Goal: Information Seeking & Learning: Check status

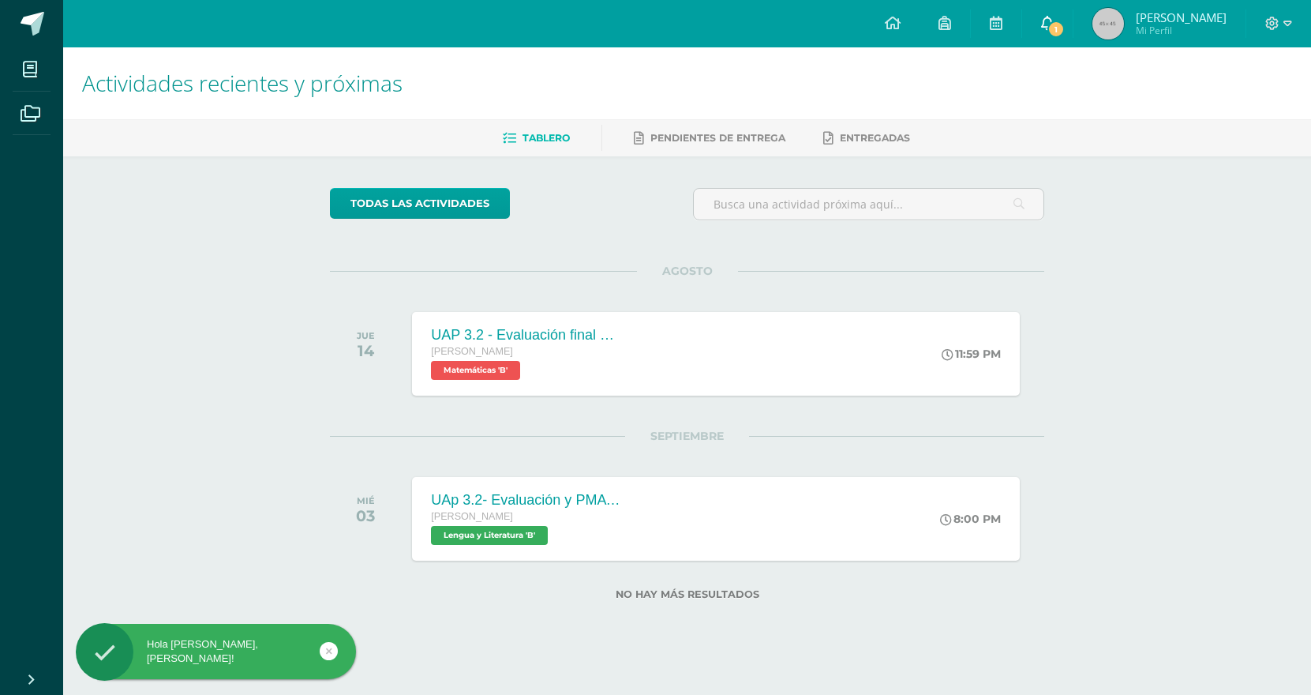
click at [1062, 29] on span "1" at bounding box center [1056, 29] width 17 height 17
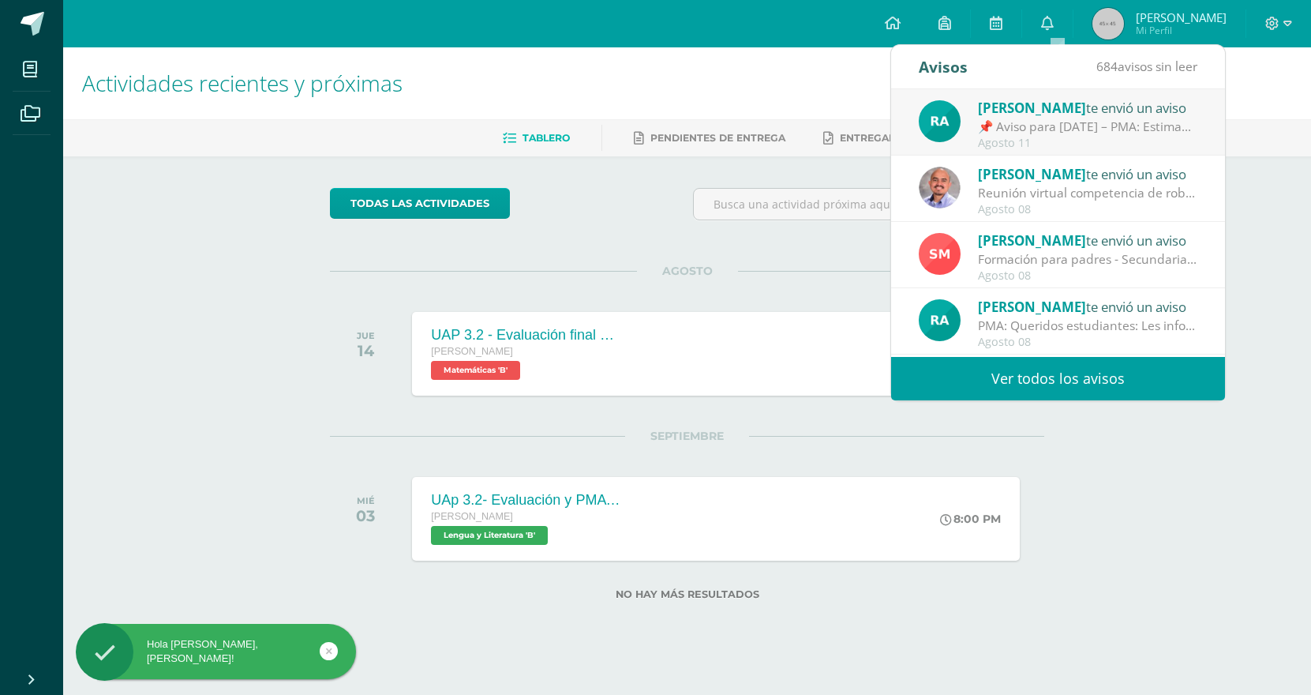
click at [1079, 126] on div "📌 Aviso para [DATE] – PMA: Estimados estudiantes, Les informo que [DATE] se lle…" at bounding box center [1088, 127] width 220 height 18
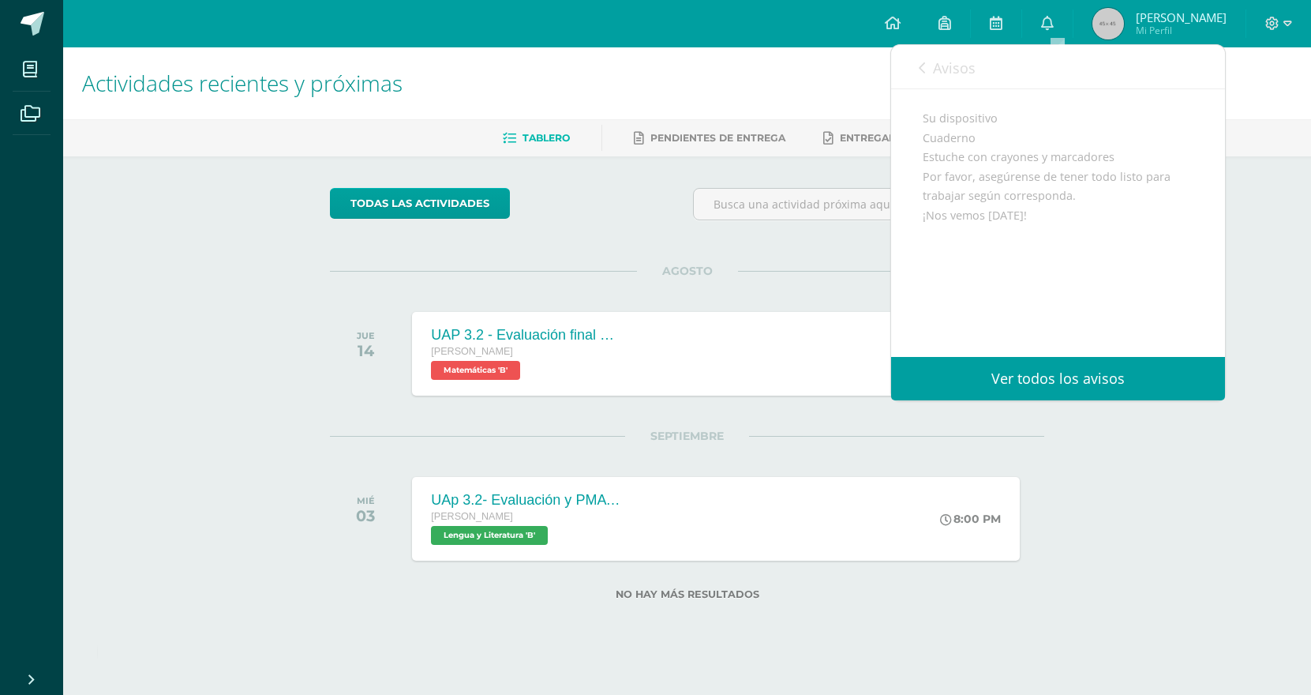
scroll to position [306, 0]
click at [954, 68] on span "Avisos" at bounding box center [954, 67] width 43 height 19
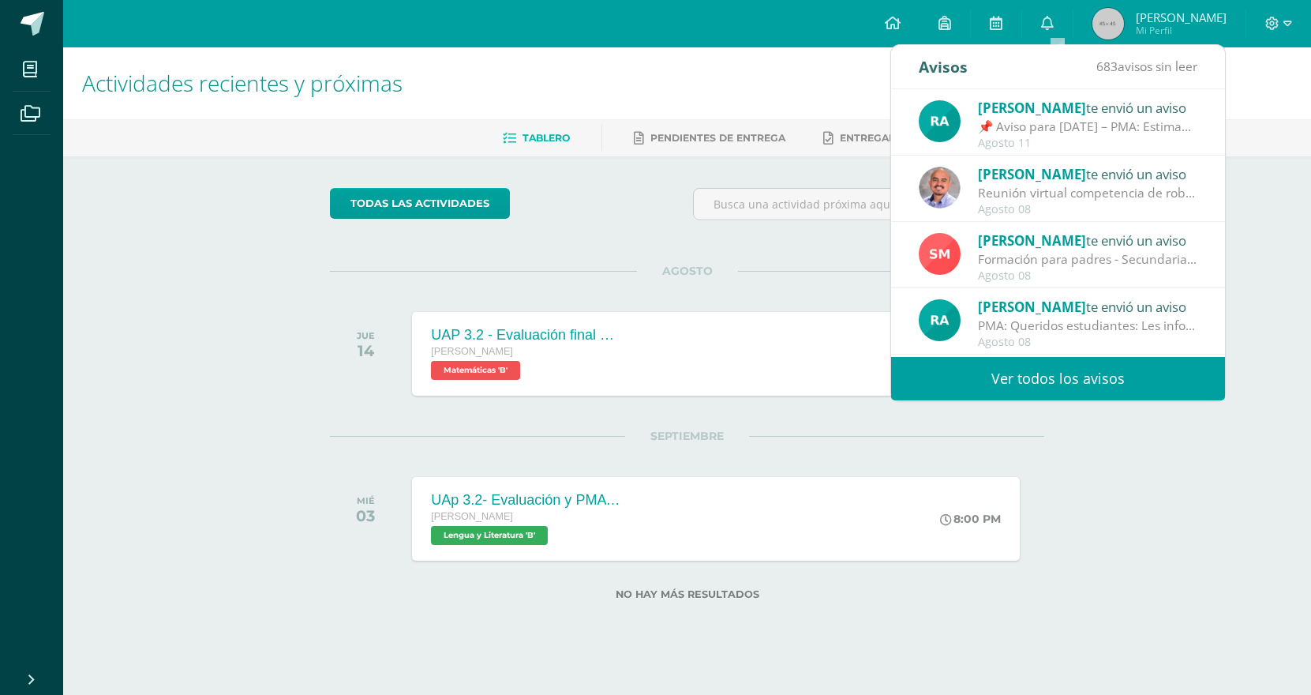
click at [659, 298] on div "AGOSTO JUE 14 UAP 3.2 - Evaluación final de unidad sobre algebra de matrices y …" at bounding box center [687, 334] width 715 height 127
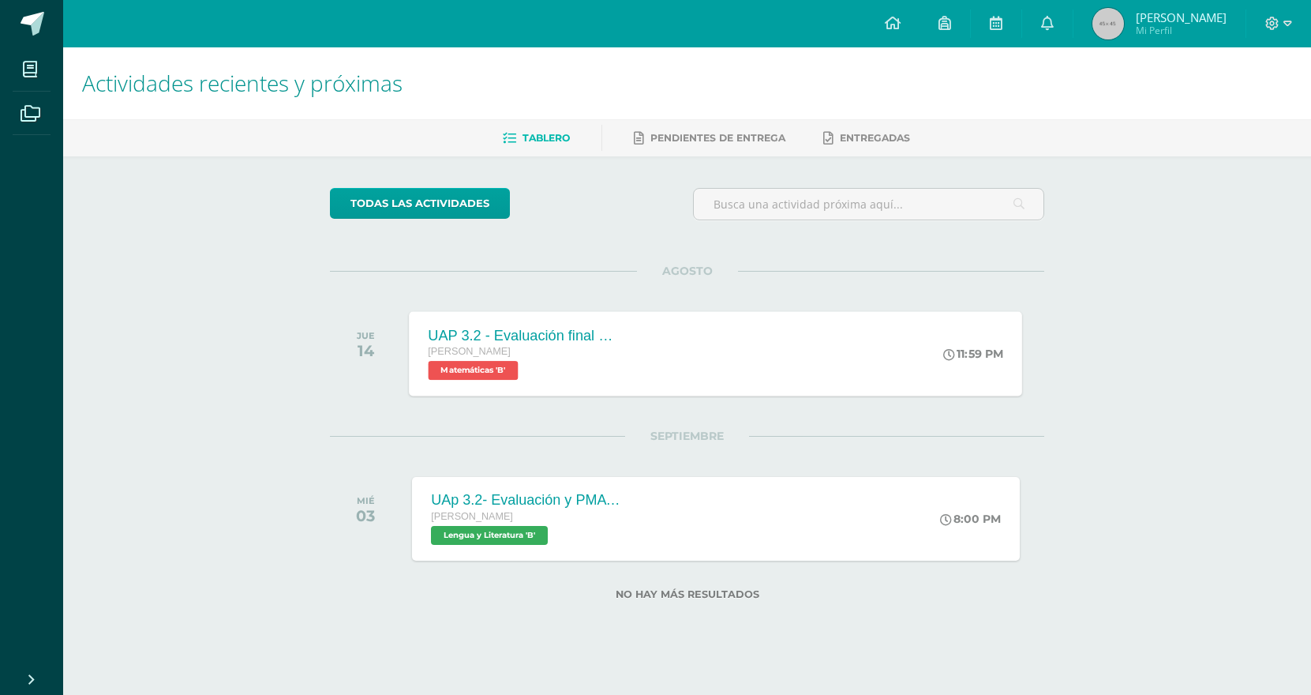
click at [530, 370] on div "Quinto Bachillerato Matemáticas 'B'" at bounding box center [524, 361] width 191 height 36
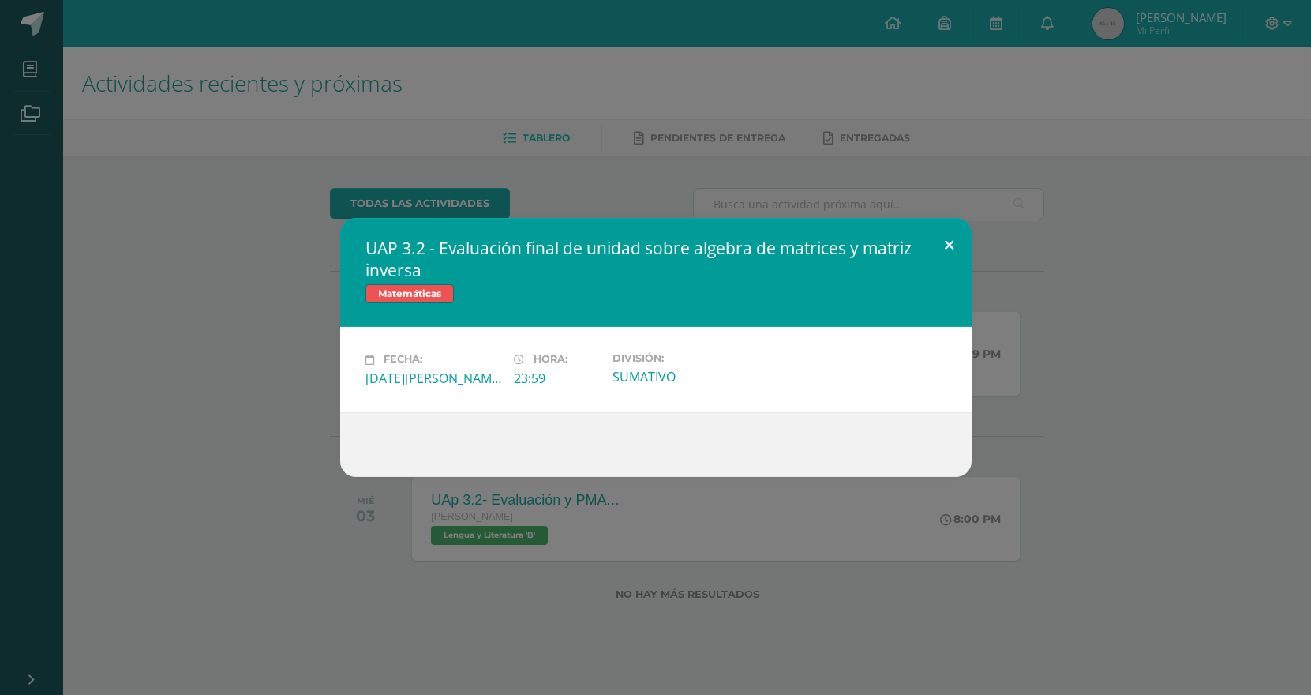
click at [951, 242] on button at bounding box center [949, 245] width 45 height 54
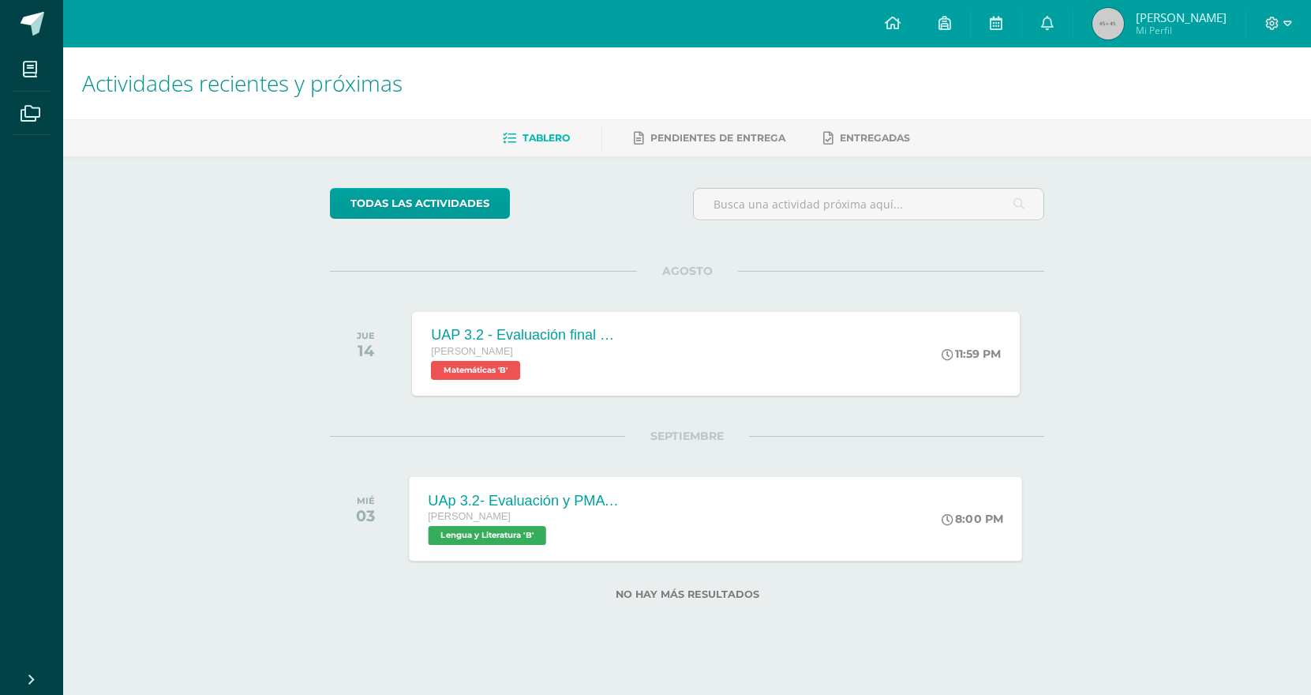
click at [608, 530] on div "Quinto Bachillerato Lengua y Literatura 'B'" at bounding box center [524, 526] width 191 height 36
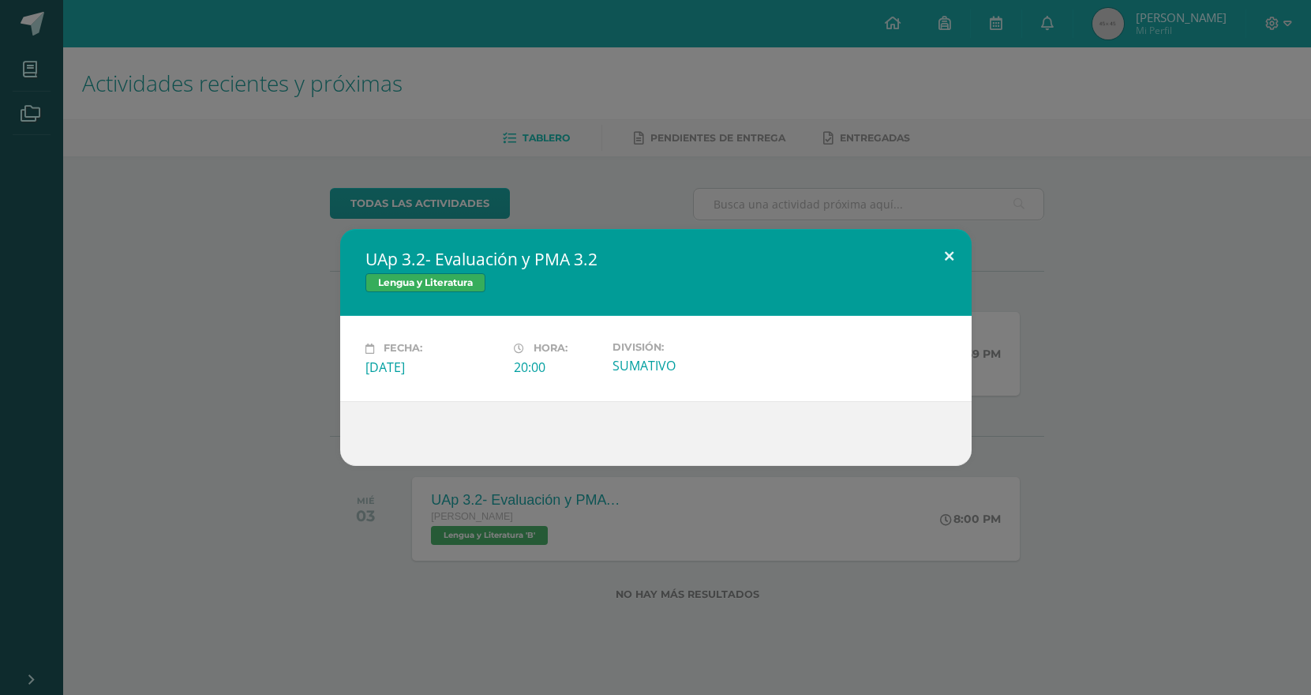
click at [950, 255] on button at bounding box center [949, 256] width 45 height 54
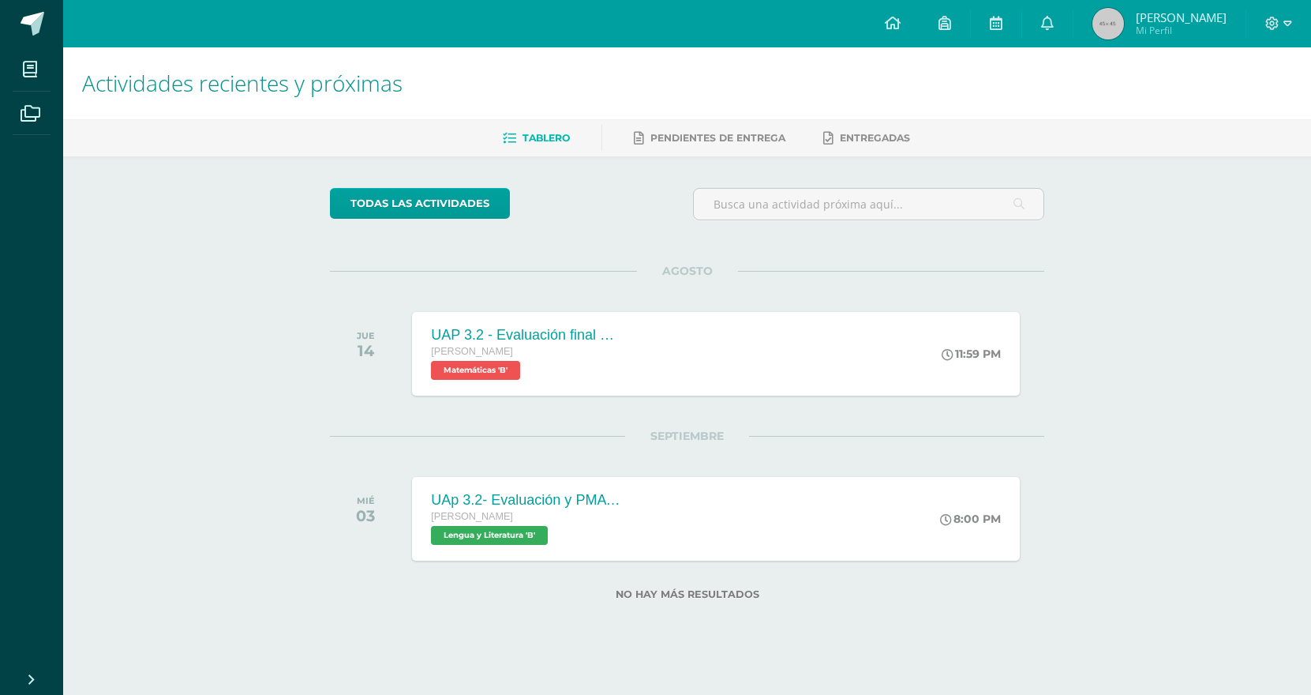
scroll to position [0, 0]
click at [774, 136] on span "Pendientes de entrega" at bounding box center [718, 138] width 135 height 12
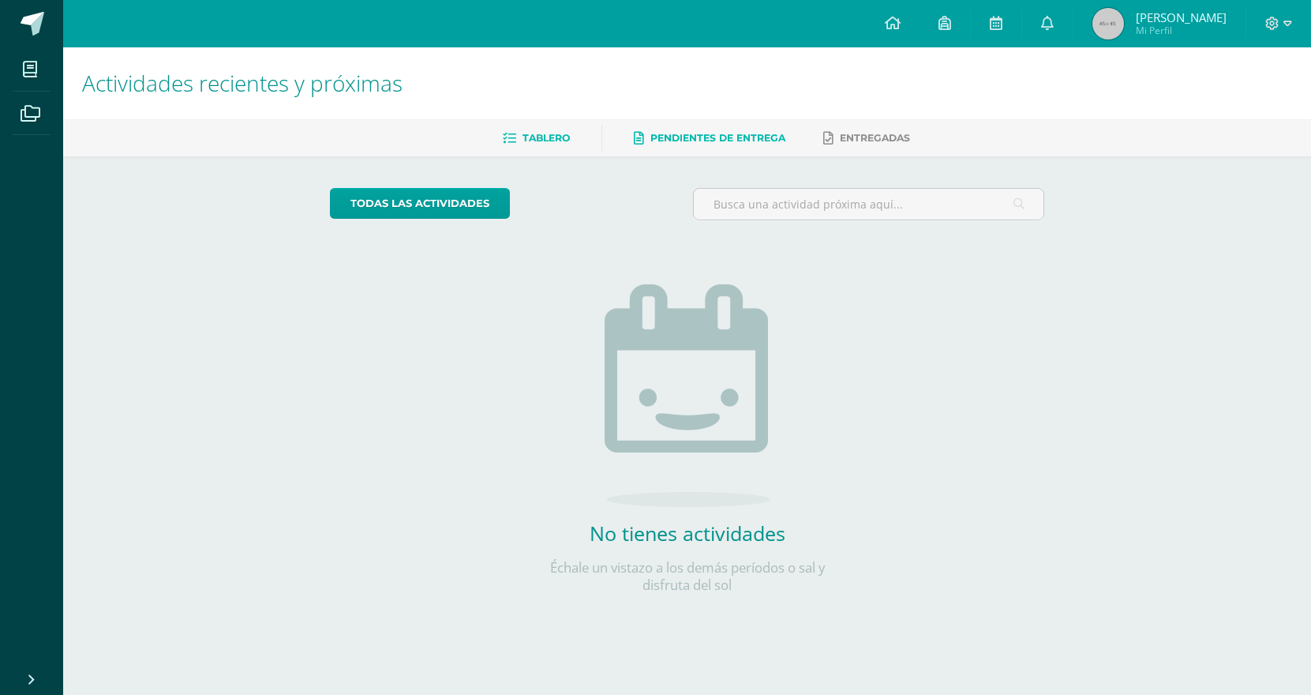
click at [560, 134] on span "Tablero" at bounding box center [546, 138] width 47 height 12
click at [1054, 26] on icon at bounding box center [1047, 23] width 13 height 14
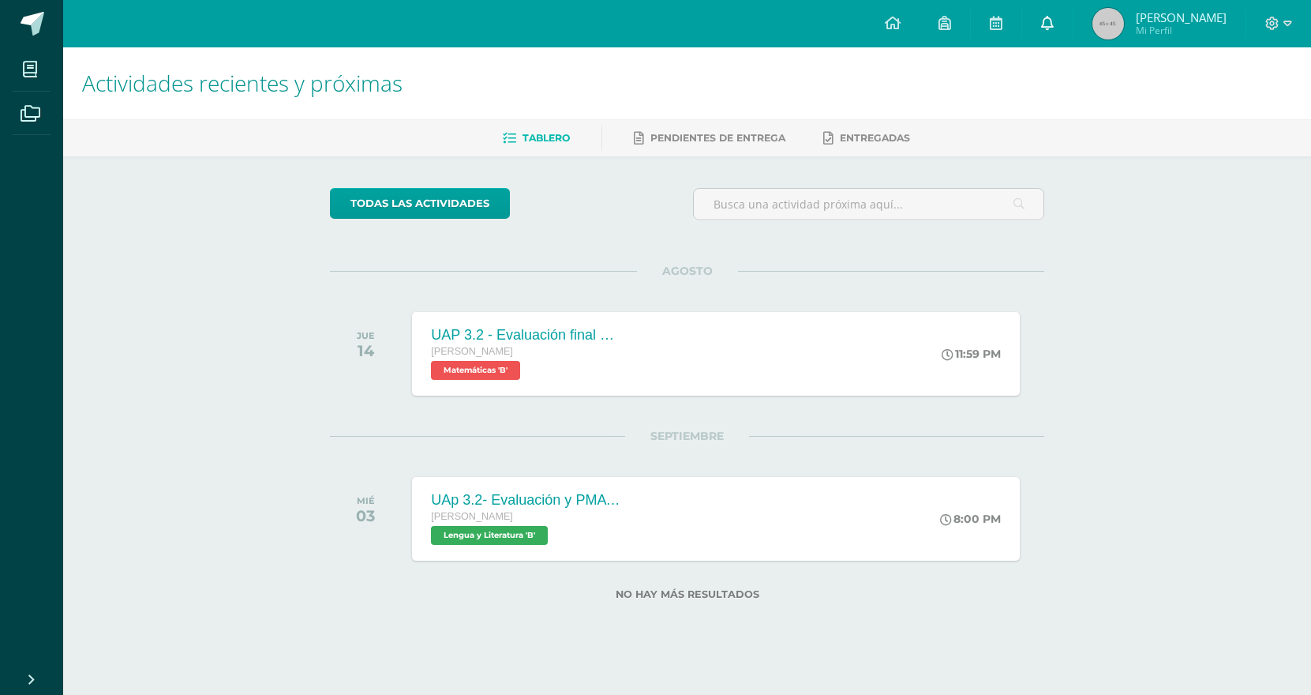
click at [1052, 26] on icon at bounding box center [1047, 23] width 13 height 14
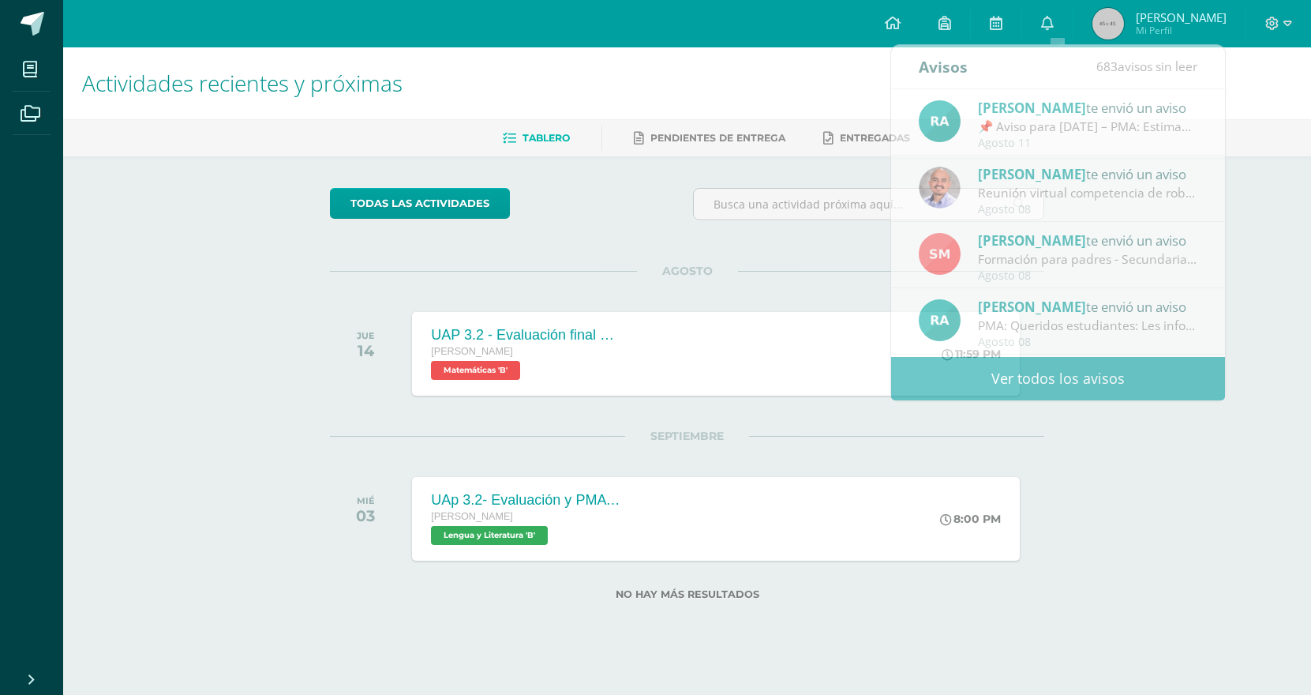
click at [1183, 22] on span "[PERSON_NAME]" at bounding box center [1181, 17] width 91 height 16
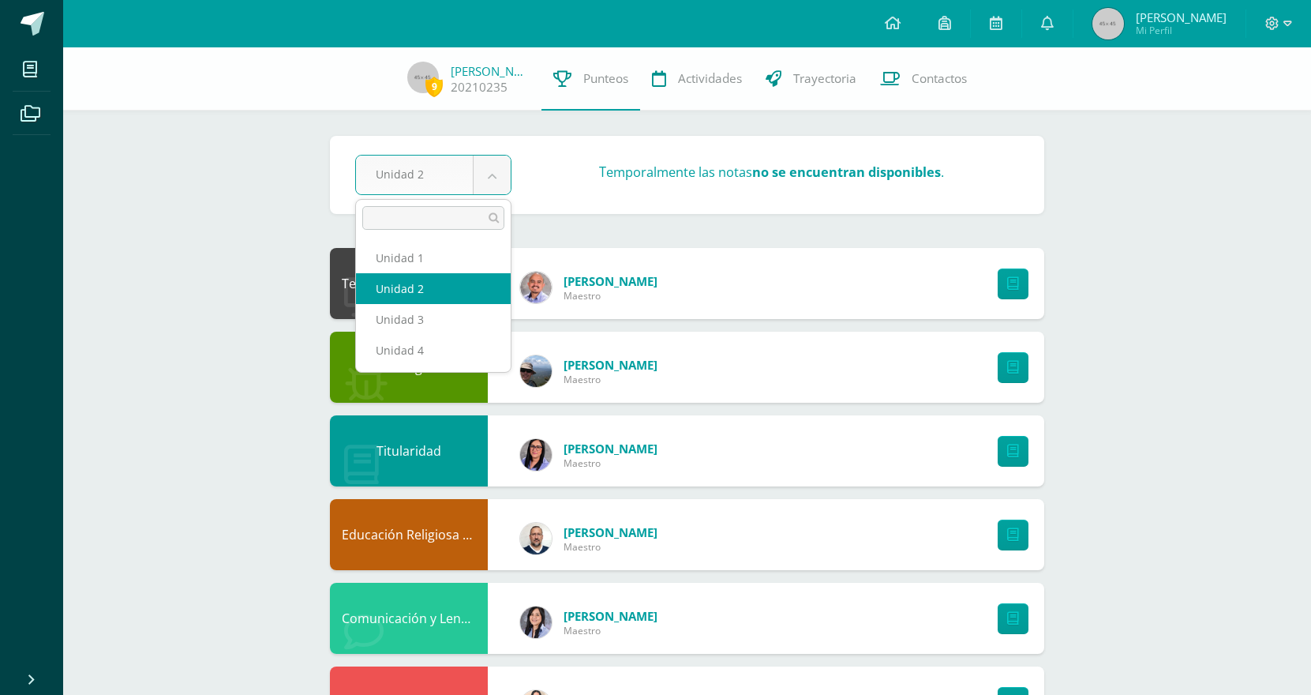
click at [490, 177] on body "Mis cursos Archivos Cerrar panel Biología Quinto Bachillerato "B" Ciencias Soci…" at bounding box center [655, 677] width 1311 height 1355
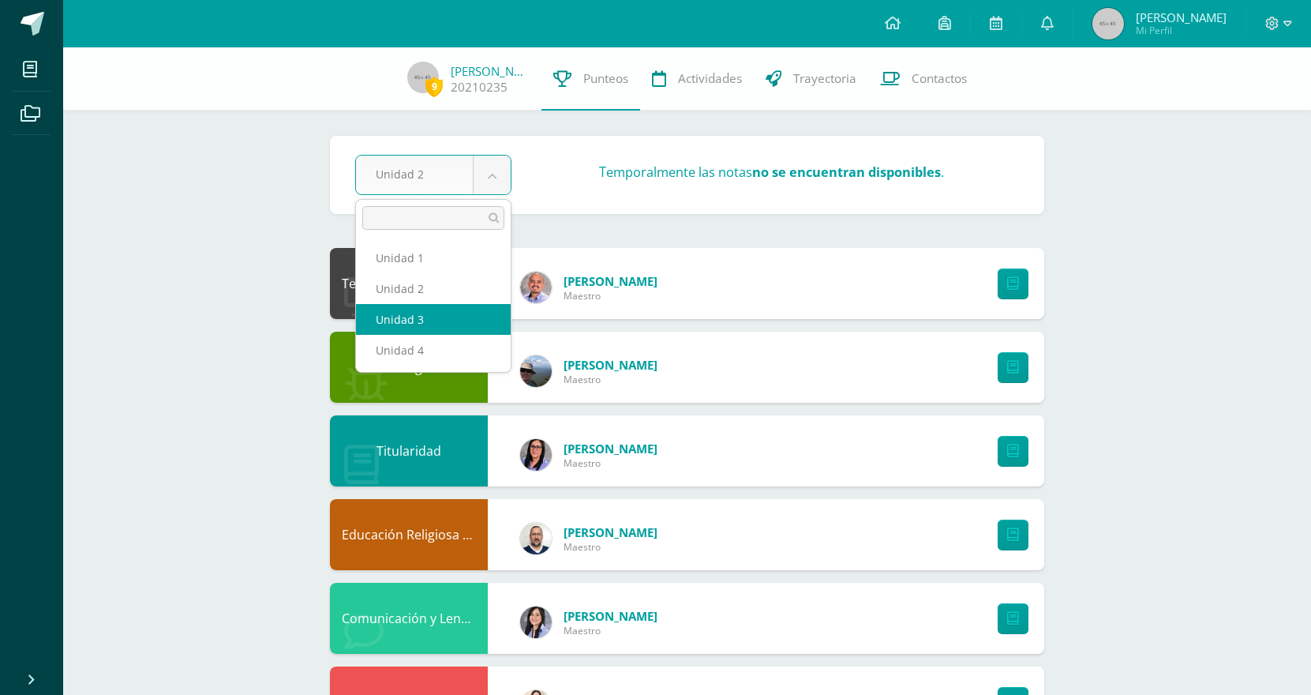
select select "Unidad 3"
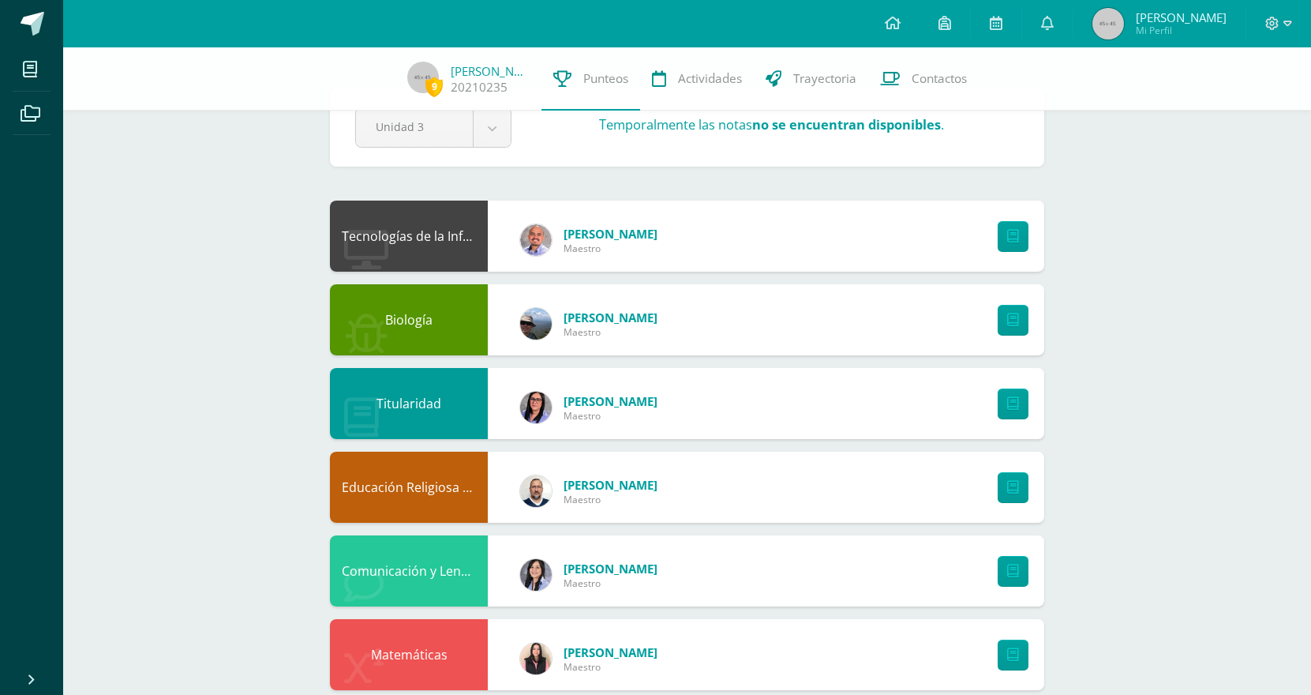
scroll to position [16, 0]
